Goal: Information Seeking & Learning: Learn about a topic

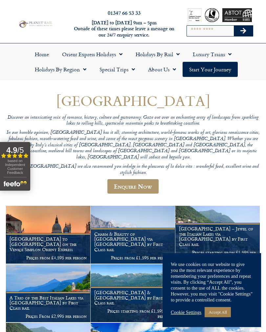
click at [191, 315] on link "Cookie Settings" at bounding box center [186, 312] width 31 height 6
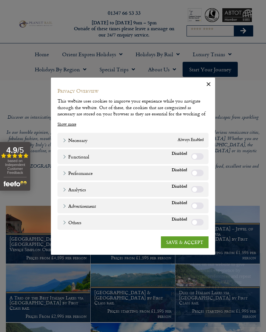
click at [193, 241] on link "SAVE & ACCEPT" at bounding box center [185, 242] width 48 height 12
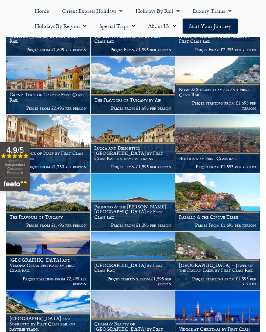
scroll to position [382, 0]
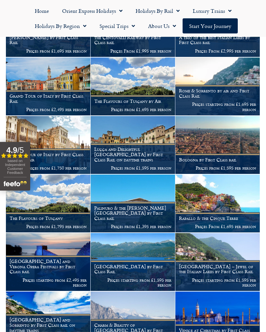
click at [85, 27] on span "Menu" at bounding box center [83, 26] width 7 height 12
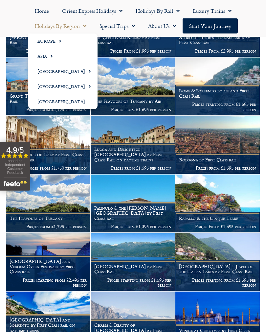
click at [63, 44] on link "Europe" at bounding box center [62, 41] width 69 height 15
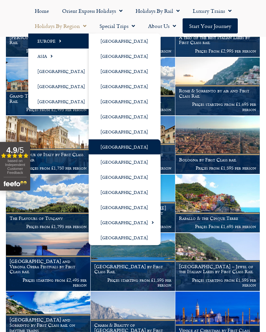
click at [129, 222] on link "[GEOGRAPHIC_DATA]" at bounding box center [125, 222] width 72 height 15
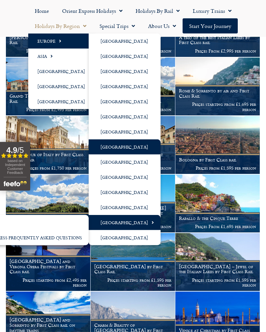
click at [148, 225] on span "Menu" at bounding box center [151, 222] width 6 height 11
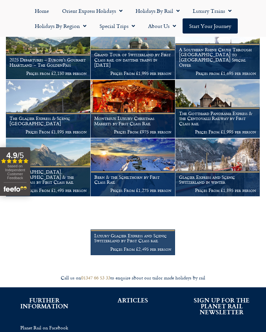
scroll to position [212, 0]
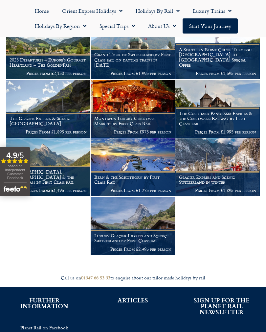
click at [137, 116] on h1 "Montreux Luxury Christmas Markets by First Class Rail" at bounding box center [132, 121] width 77 height 11
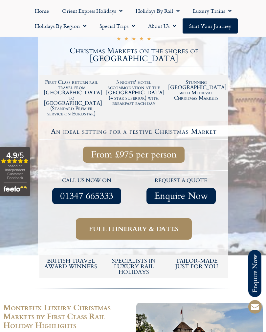
click at [149, 225] on span "Full itinerary & dates" at bounding box center [134, 229] width 90 height 8
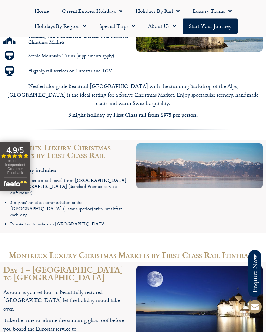
scroll to position [451, 0]
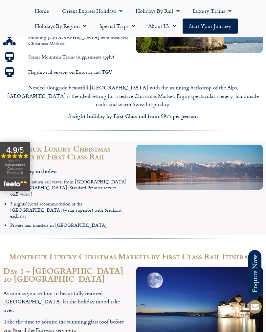
click at [123, 27] on link "Special Trips" at bounding box center [117, 25] width 49 height 15
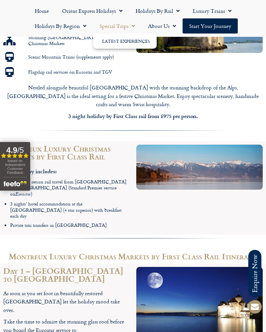
click at [126, 38] on link "Latest Experiences" at bounding box center [125, 41] width 64 height 15
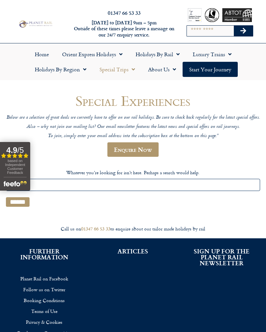
click at [215, 30] on input "Search" at bounding box center [210, 31] width 47 height 11
type input "*********"
click at [243, 29] on icon "Search" at bounding box center [243, 31] width 6 height 7
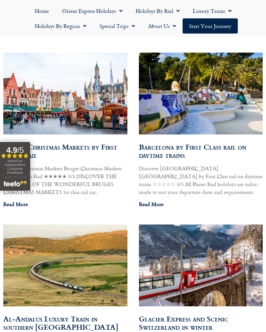
scroll to position [609, 0]
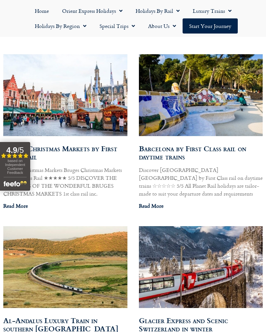
click at [103, 111] on img at bounding box center [64, 95] width 125 height 86
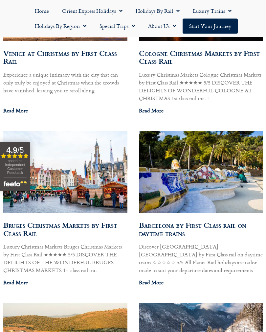
scroll to position [528, 0]
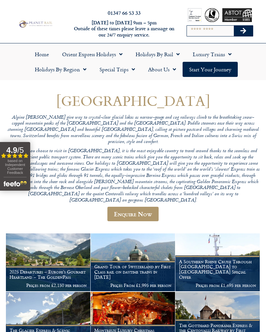
click at [210, 33] on input "Search" at bounding box center [210, 31] width 47 height 11
type input "*******"
click at [243, 31] on button "Search" at bounding box center [243, 31] width 19 height 11
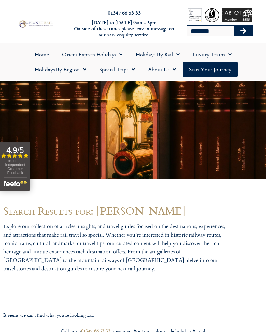
click at [220, 31] on input "*******" at bounding box center [210, 31] width 47 height 11
type input "*******"
click at [243, 31] on button "Search" at bounding box center [243, 31] width 19 height 11
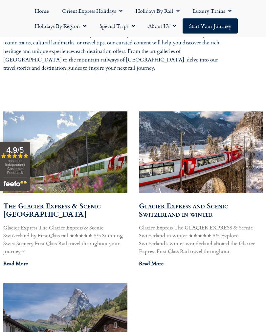
scroll to position [200, 0]
